Goal: Use online tool/utility: Utilize a website feature to perform a specific function

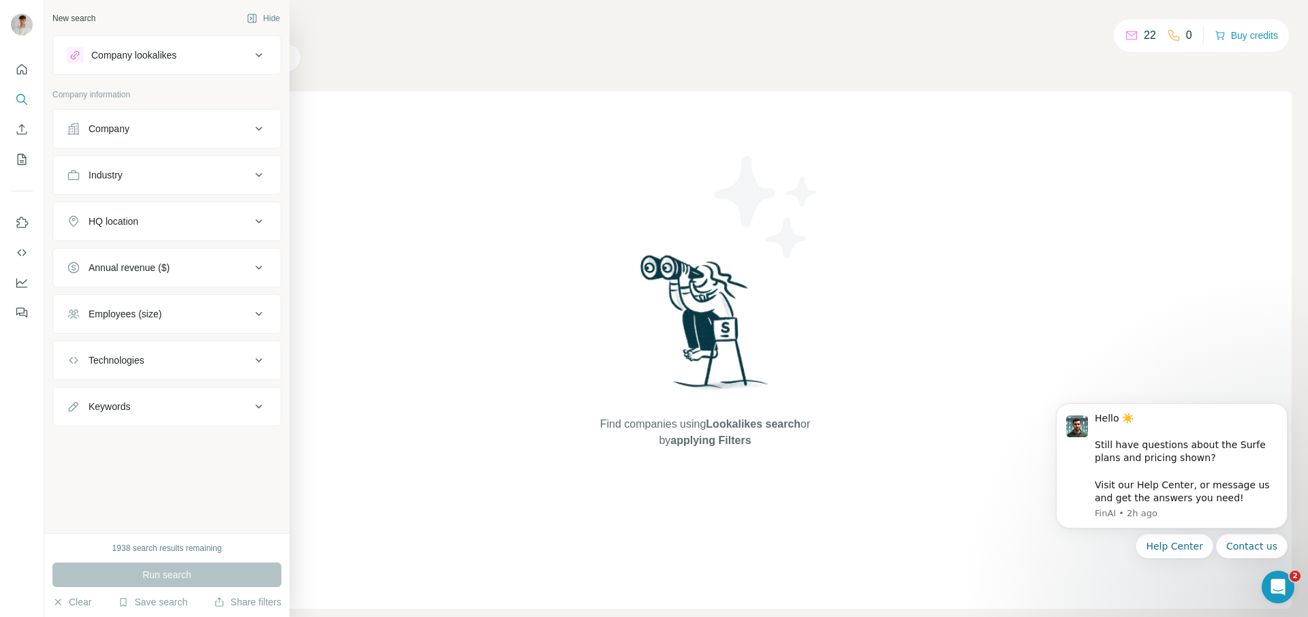
click at [157, 182] on button "Industry" at bounding box center [167, 175] width 228 height 33
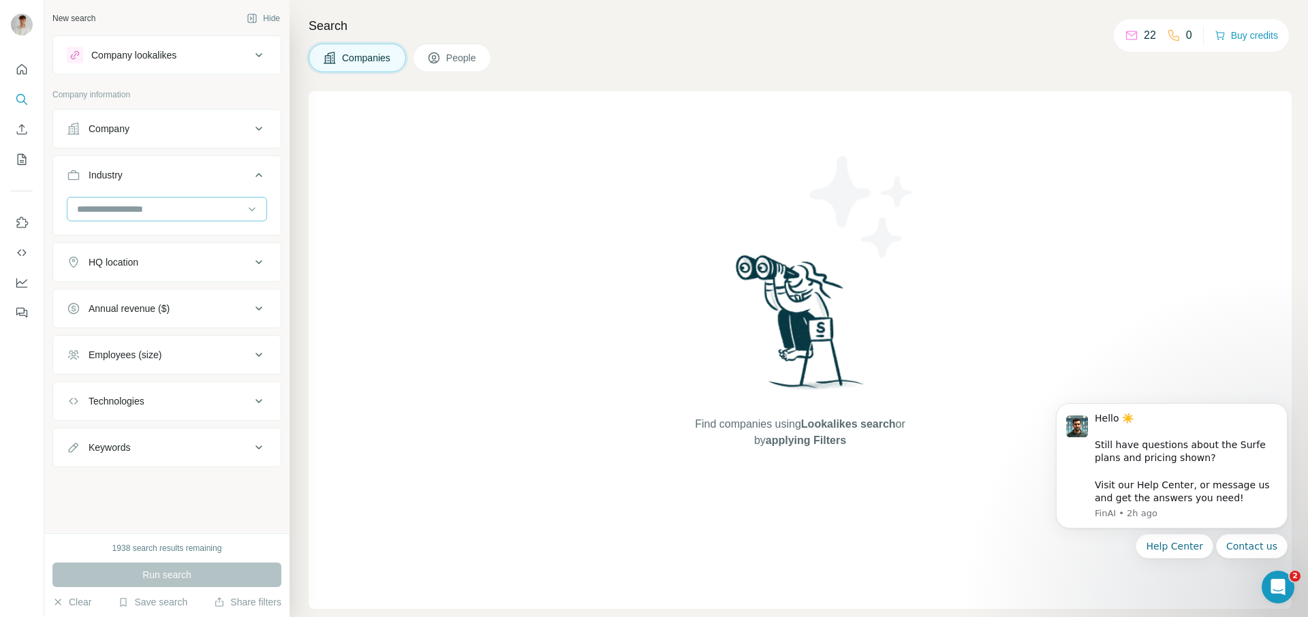
click at [150, 208] on input at bounding box center [160, 209] width 168 height 15
type input "****"
click at [109, 228] on div "Food and Beverage" at bounding box center [167, 240] width 194 height 25
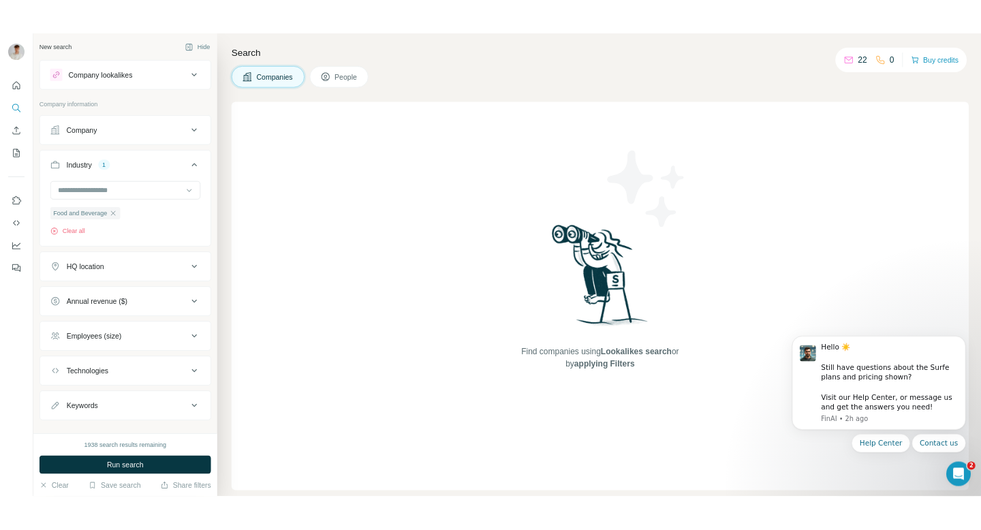
scroll to position [21, 0]
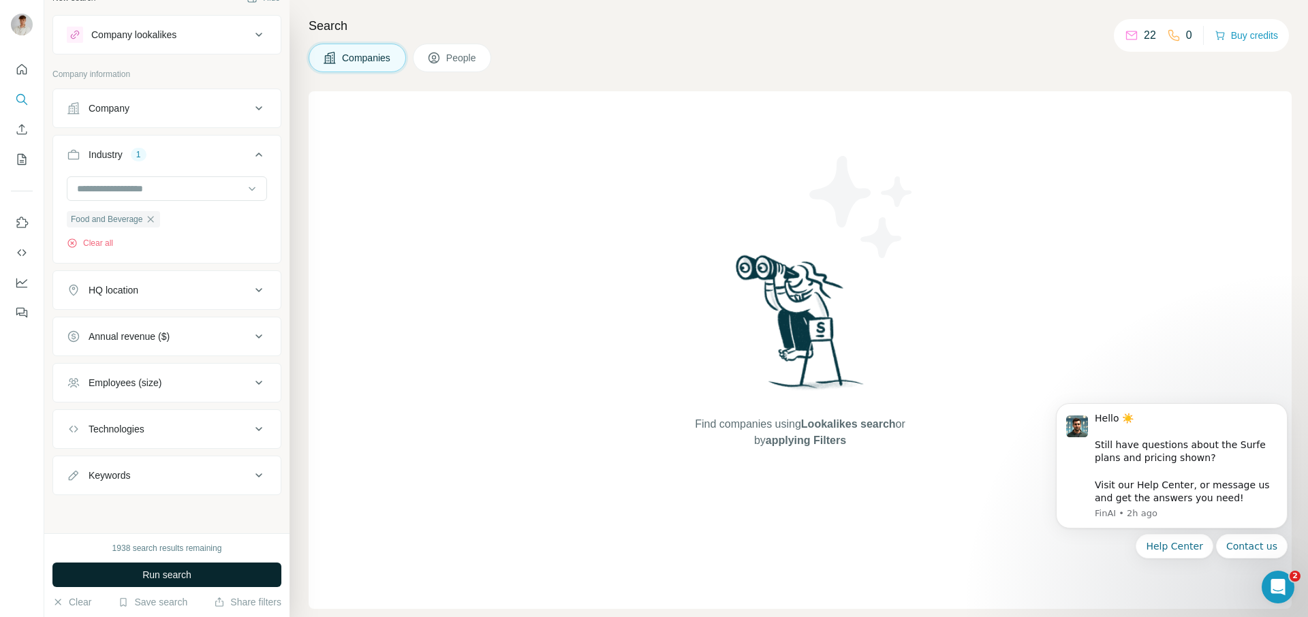
click at [176, 569] on span "Run search" at bounding box center [166, 575] width 49 height 14
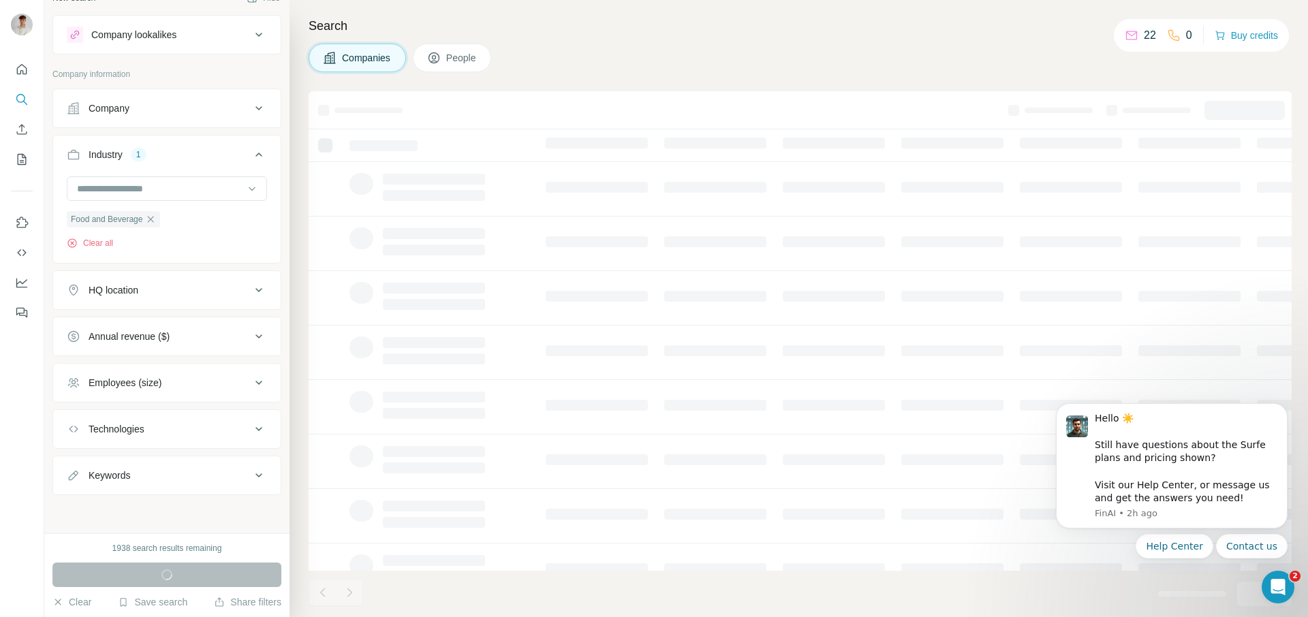
click at [421, 17] on h4 "Search" at bounding box center [800, 25] width 983 height 19
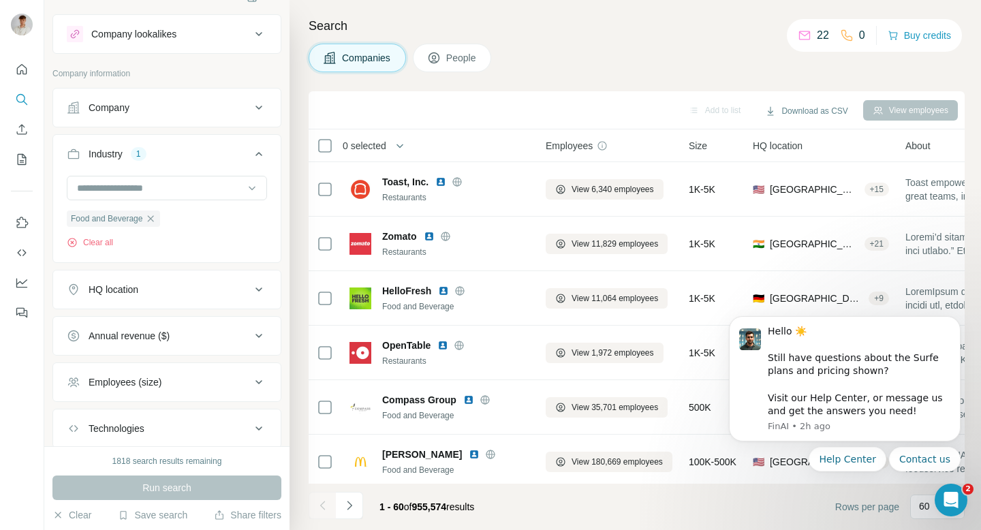
scroll to position [20, 0]
